Goal: Navigation & Orientation: Find specific page/section

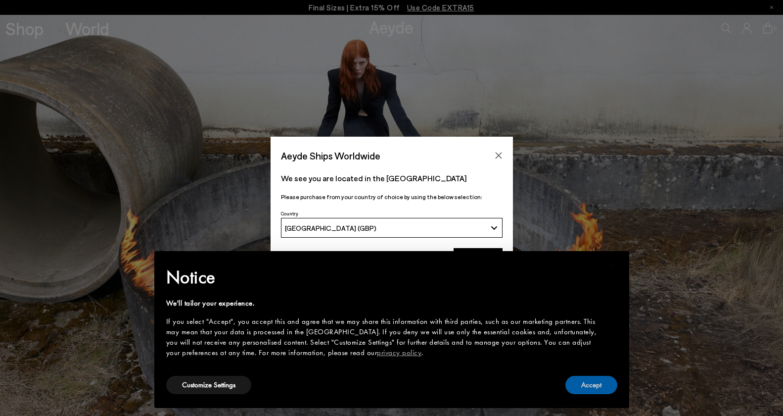
click at [592, 390] on button "Accept" at bounding box center [591, 385] width 52 height 18
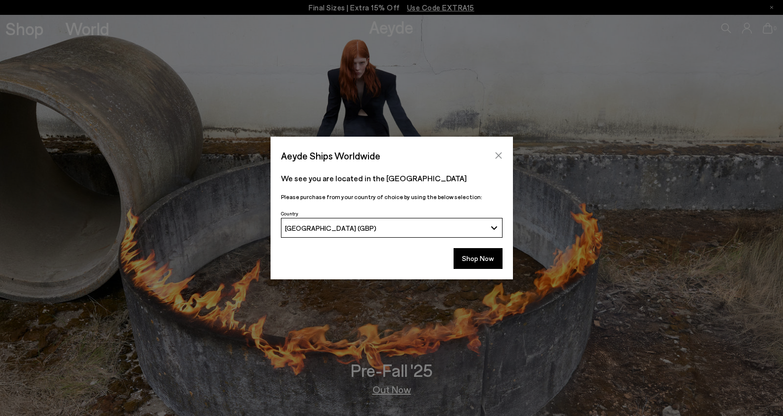
click at [497, 157] on icon "Close" at bounding box center [499, 155] width 8 height 8
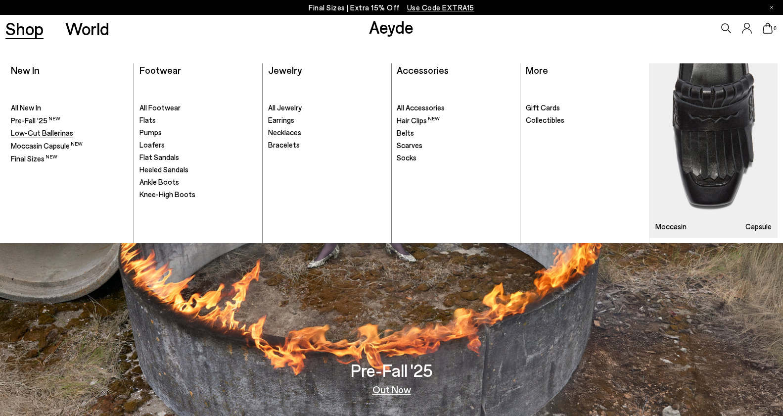
drag, startPoint x: 24, startPoint y: 119, endPoint x: 46, endPoint y: 129, distance: 24.6
click at [24, 119] on span "Pre-Fall '25" at bounding box center [35, 120] width 49 height 9
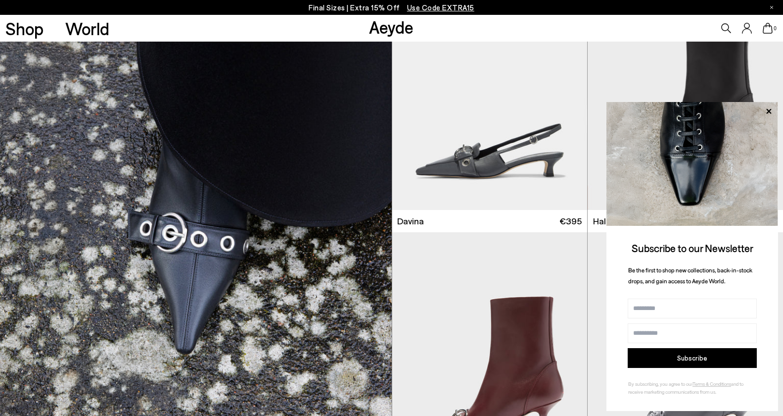
scroll to position [5107, 0]
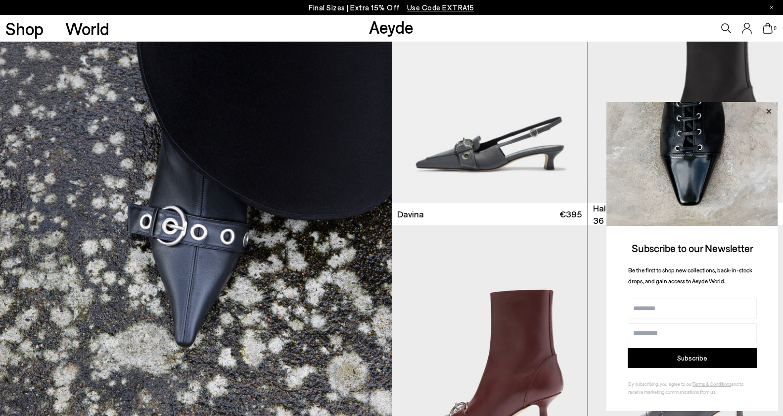
click at [769, 109] on icon at bounding box center [768, 111] width 13 height 13
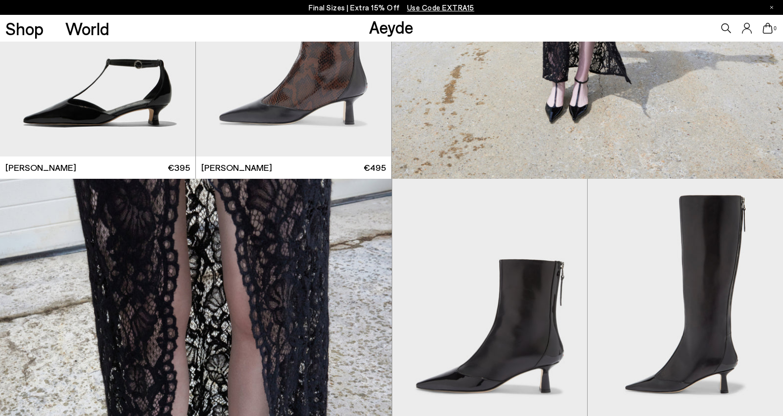
scroll to position [1650, 0]
